Goal: Information Seeking & Learning: Learn about a topic

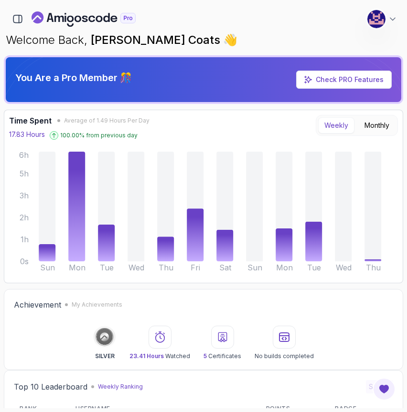
click at [385, 16] on div at bounding box center [376, 19] width 19 height 19
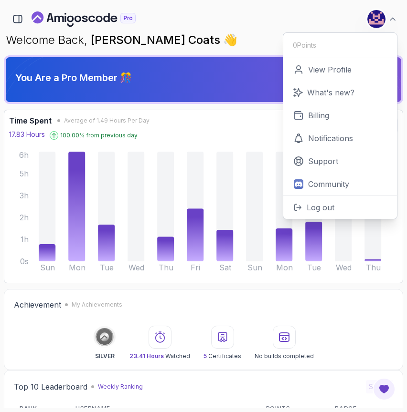
click at [219, 43] on p "Welcome Back, [PERSON_NAME] Coats 👋" at bounding box center [203, 39] width 395 height 15
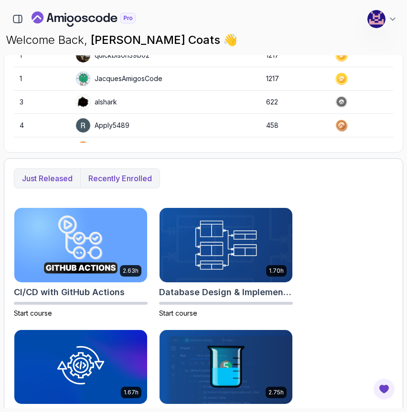
scroll to position [372, 0]
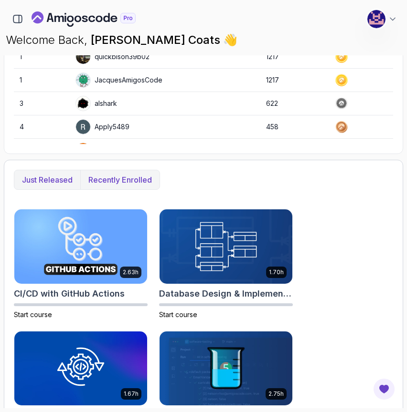
click at [118, 179] on p "Recently enrolled" at bounding box center [119, 179] width 63 height 11
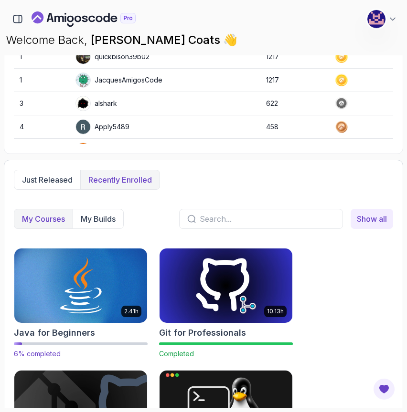
click at [68, 290] on img at bounding box center [80, 286] width 139 height 78
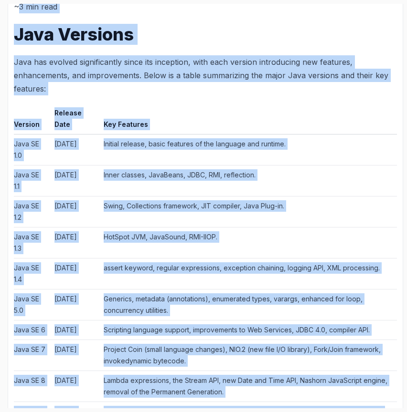
scroll to position [415, 0]
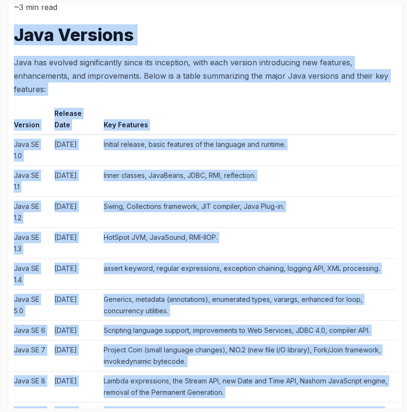
drag, startPoint x: 343, startPoint y: 383, endPoint x: 11, endPoint y: 31, distance: 483.5
copy div "Java Versions Java has evolved significantly since its inception, with each ver…"
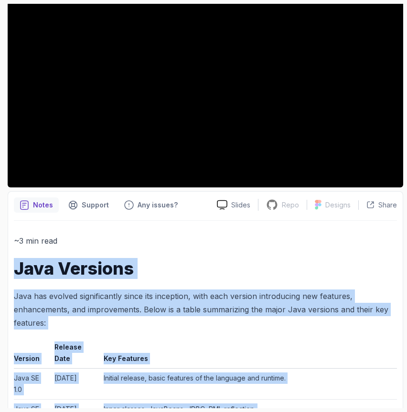
scroll to position [0, 0]
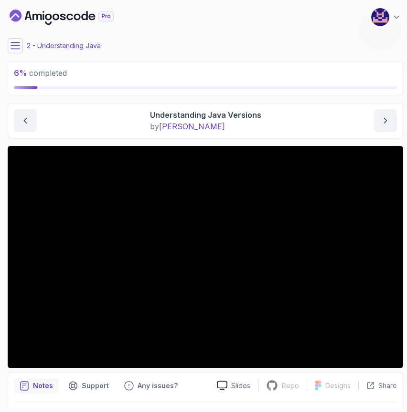
click at [19, 47] on icon at bounding box center [16, 46] width 10 height 10
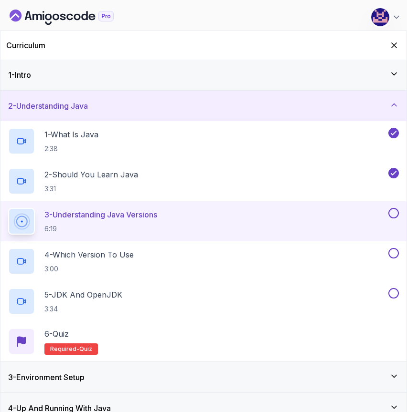
click at [89, 71] on div "1 - Intro" at bounding box center [203, 74] width 390 height 11
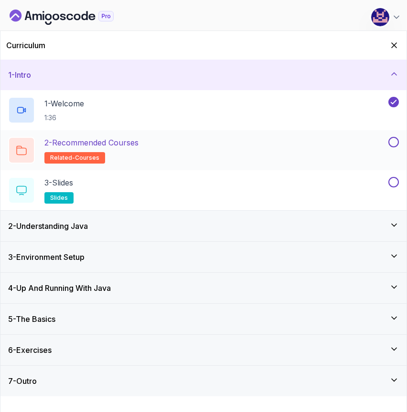
click at [395, 142] on button at bounding box center [393, 142] width 11 height 11
click at [394, 184] on button at bounding box center [393, 182] width 11 height 11
click at [133, 69] on div "1 - Intro" at bounding box center [203, 75] width 406 height 31
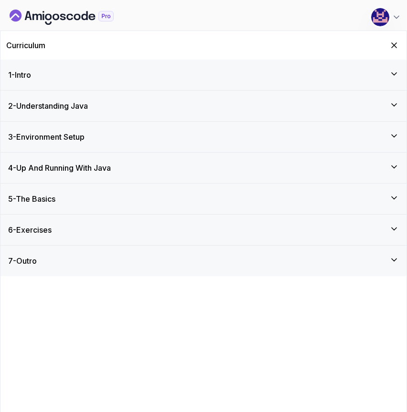
click at [107, 105] on div "2 - Understanding Java" at bounding box center [203, 105] width 390 height 11
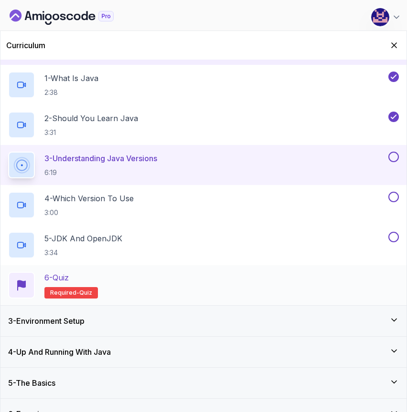
scroll to position [74, 0]
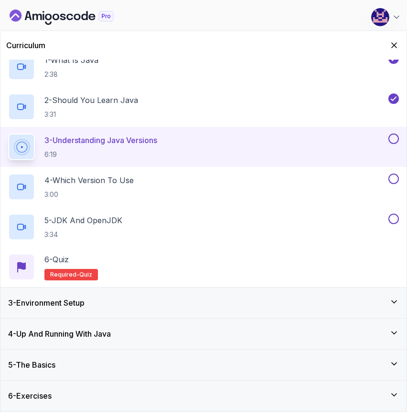
click at [180, 143] on div "3 - Understanding Java Versions 6:19" at bounding box center [197, 147] width 378 height 27
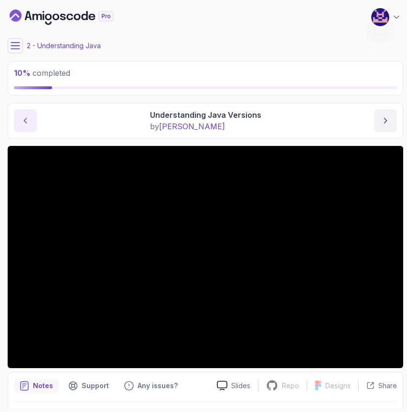
click at [24, 116] on icon "previous content" at bounding box center [26, 121] width 10 height 10
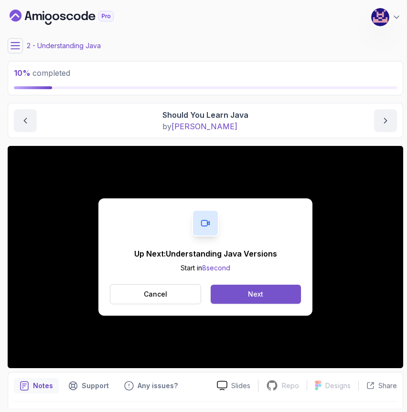
click at [272, 299] on button "Next" at bounding box center [255, 294] width 90 height 19
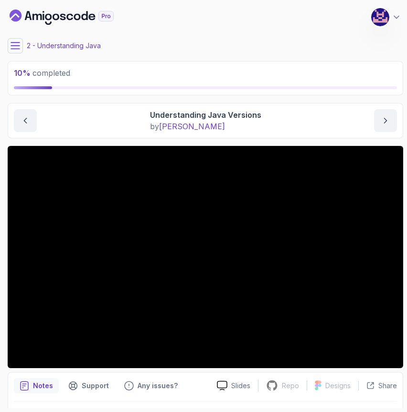
click at [303, 140] on main "My Courses Java for Beginners 507 Points [PERSON_NAME] Coats Software Engineer …" at bounding box center [205, 206] width 395 height 405
click at [87, 140] on main "My Courses Java for Beginners 507 Points [PERSON_NAME] Coats Software Engineer …" at bounding box center [205, 206] width 395 height 405
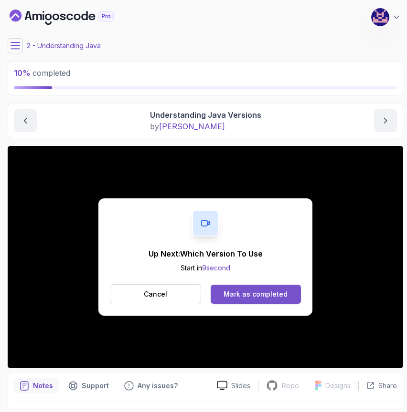
click at [232, 288] on button "Mark as completed" at bounding box center [255, 294] width 90 height 19
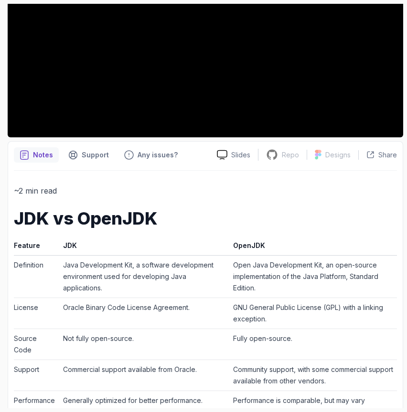
scroll to position [231, 0]
